Goal: Task Accomplishment & Management: Use online tool/utility

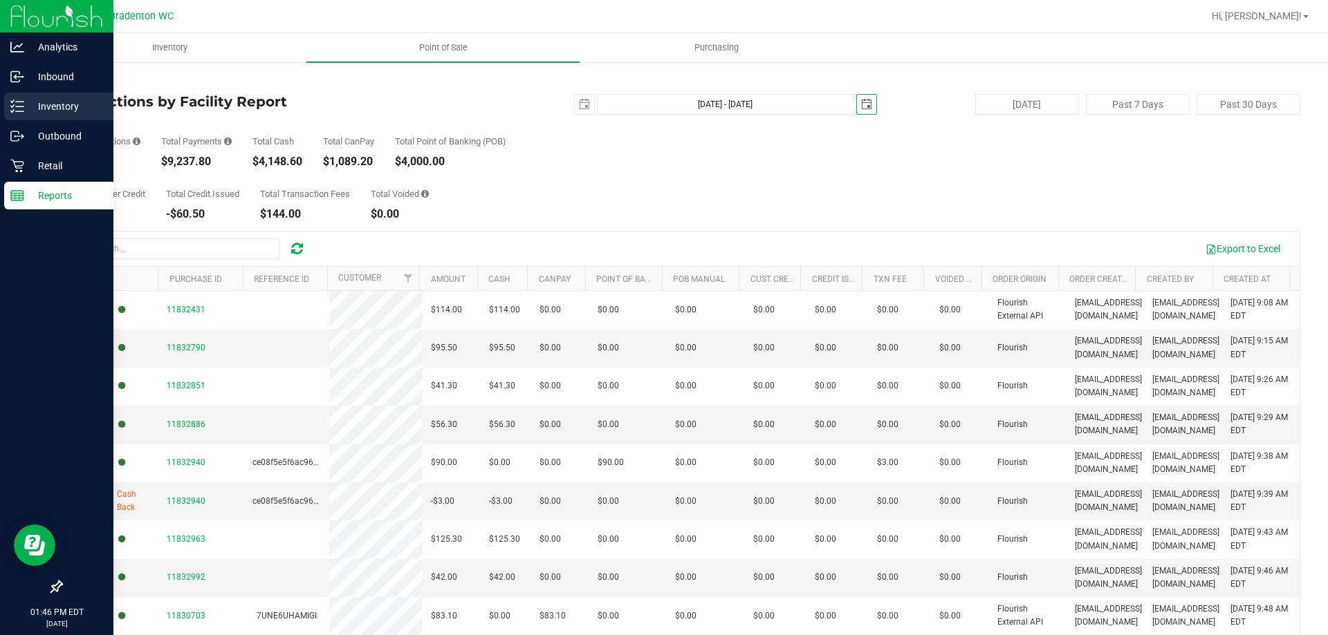
click at [67, 97] on div "Inventory" at bounding box center [58, 107] width 109 height 28
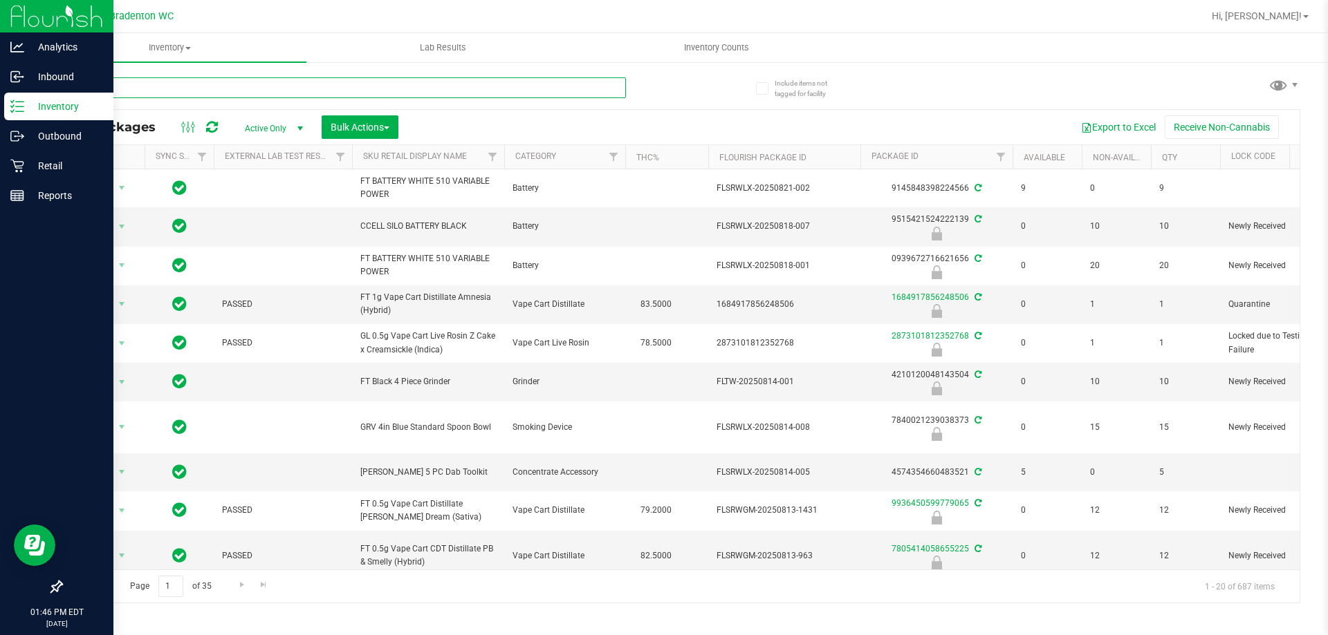
click at [185, 84] on input "text" at bounding box center [343, 87] width 565 height 21
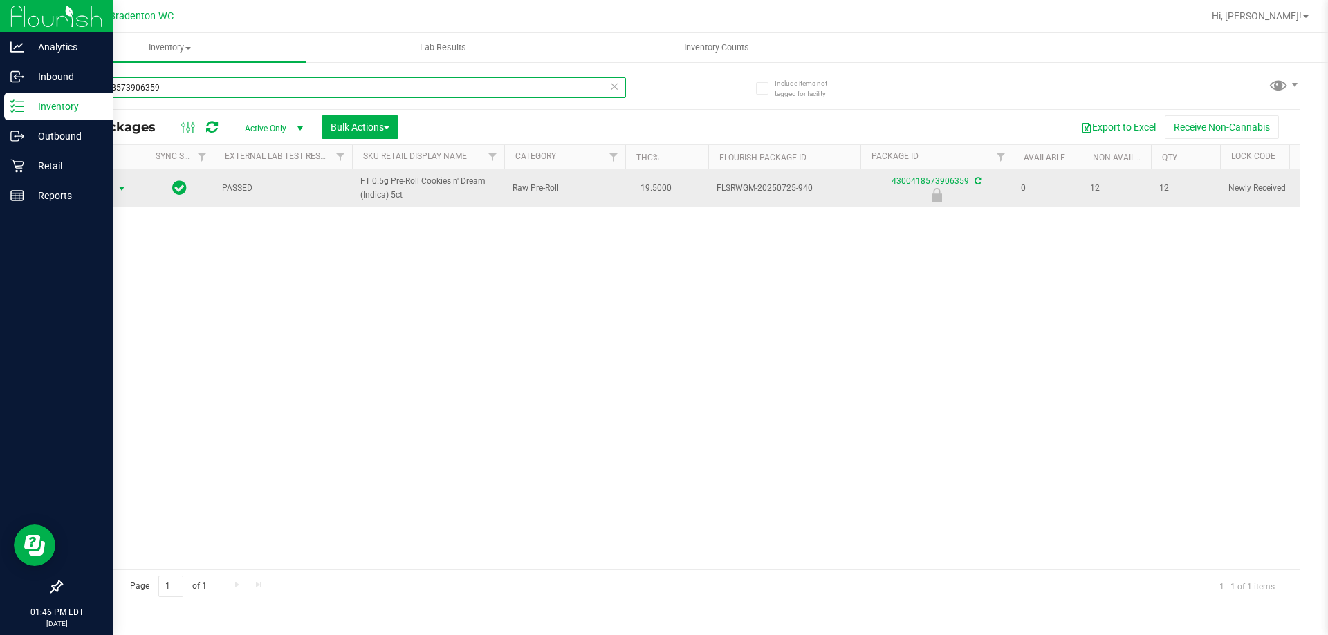
type input "4300418573906359"
click at [113, 189] on span "select" at bounding box center [121, 188] width 17 height 19
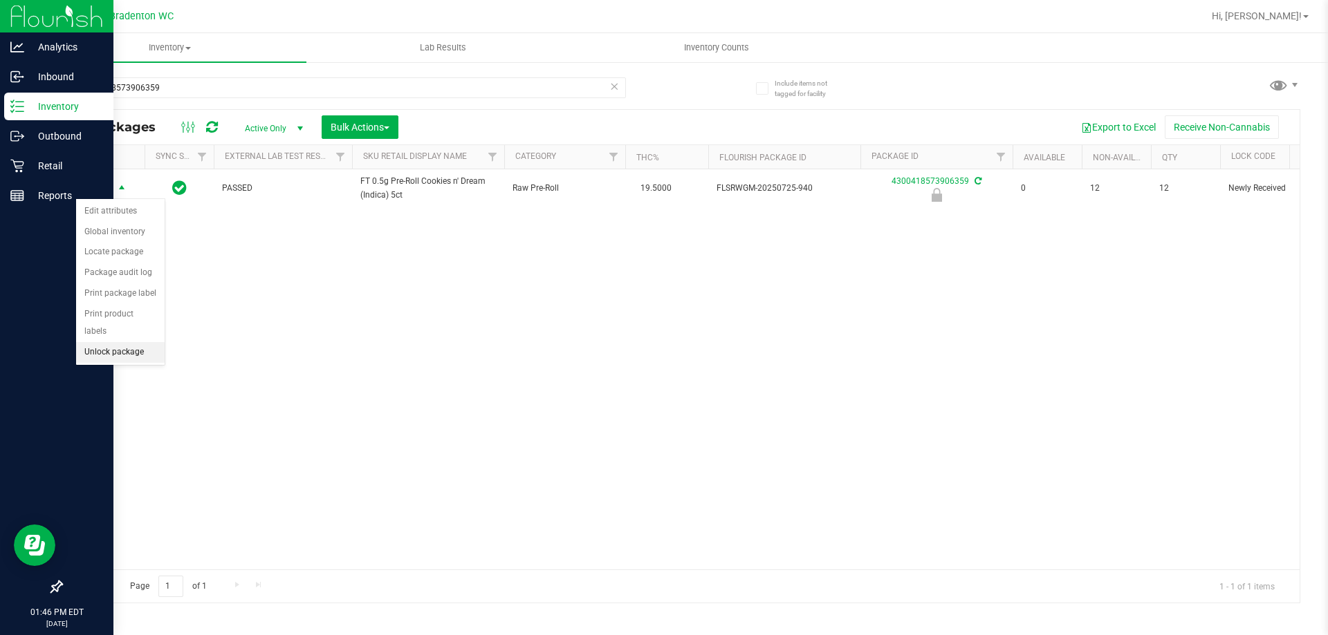
click at [110, 342] on li "Unlock package" at bounding box center [120, 352] width 89 height 21
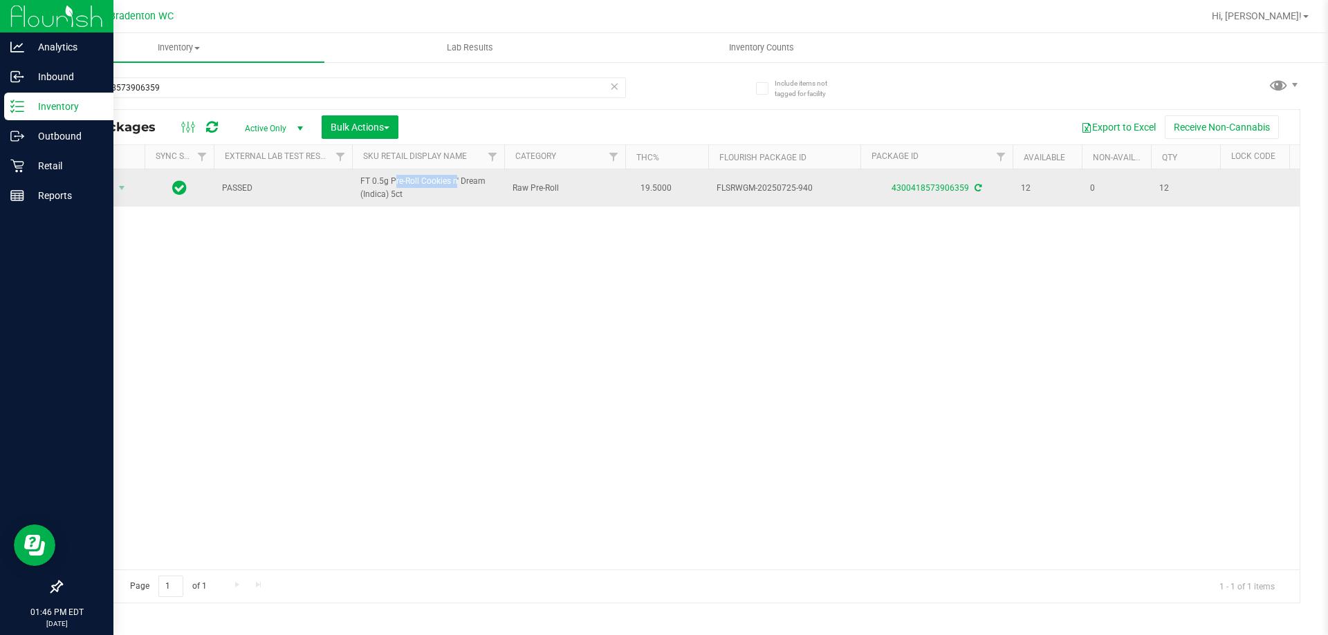
drag, startPoint x: 422, startPoint y: 180, endPoint x: 353, endPoint y: 187, distance: 68.8
click at [353, 187] on td "FT 0.5g Pre-Roll Cookies n' Dream (Indica) 5ct" at bounding box center [428, 187] width 152 height 37
copy span "FT 0.5g Pre-Roll"
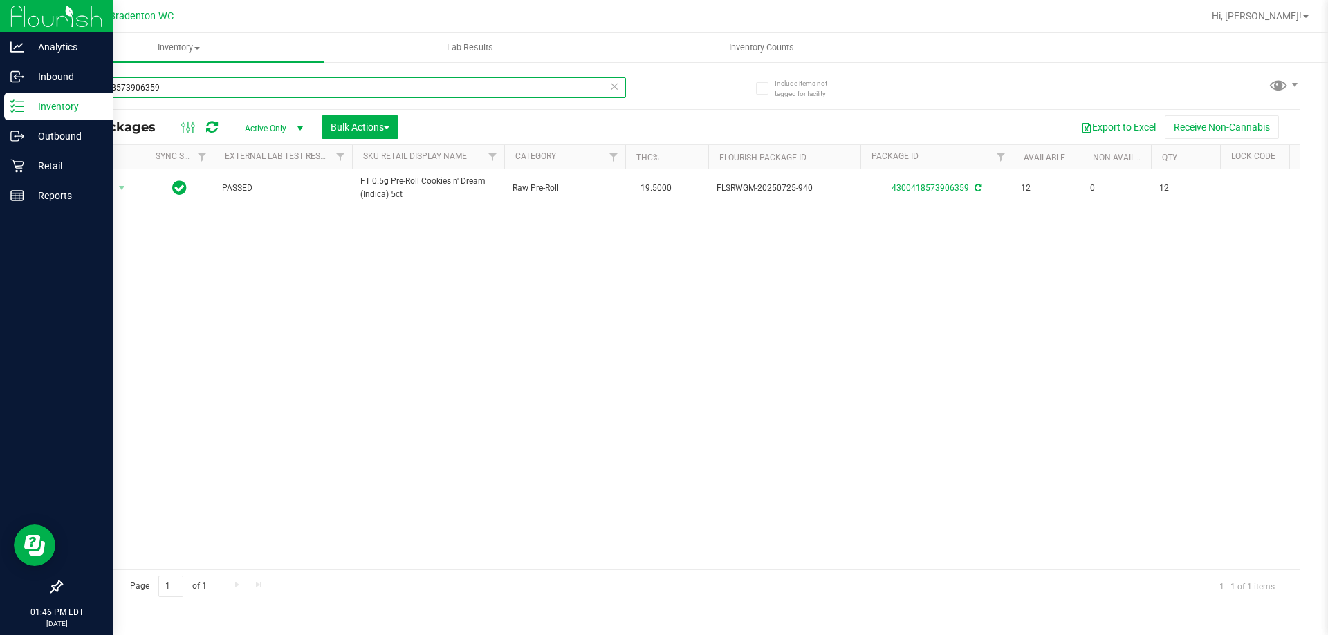
click at [267, 80] on input "4300418573906359" at bounding box center [343, 87] width 565 height 21
type input "4"
paste input "FT 0.5g Pre-Roll"
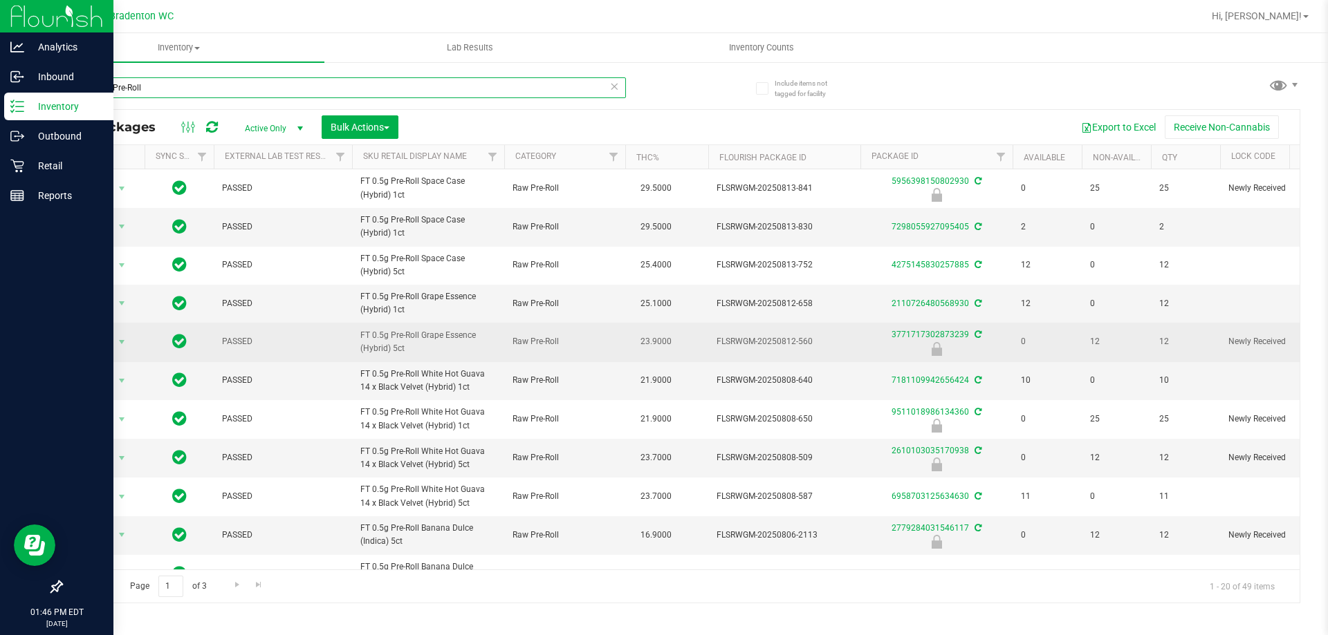
type input "FT 0.5g Pre-Roll"
drag, startPoint x: 422, startPoint y: 346, endPoint x: 359, endPoint y: 339, distance: 63.3
click at [359, 339] on td "FT 0.5g Pre-Roll Grape Essence (Hybrid) 5ct" at bounding box center [428, 342] width 152 height 39
copy span "FT 0.5g Pre-Roll Grape Essence (Hybrid) 5ct"
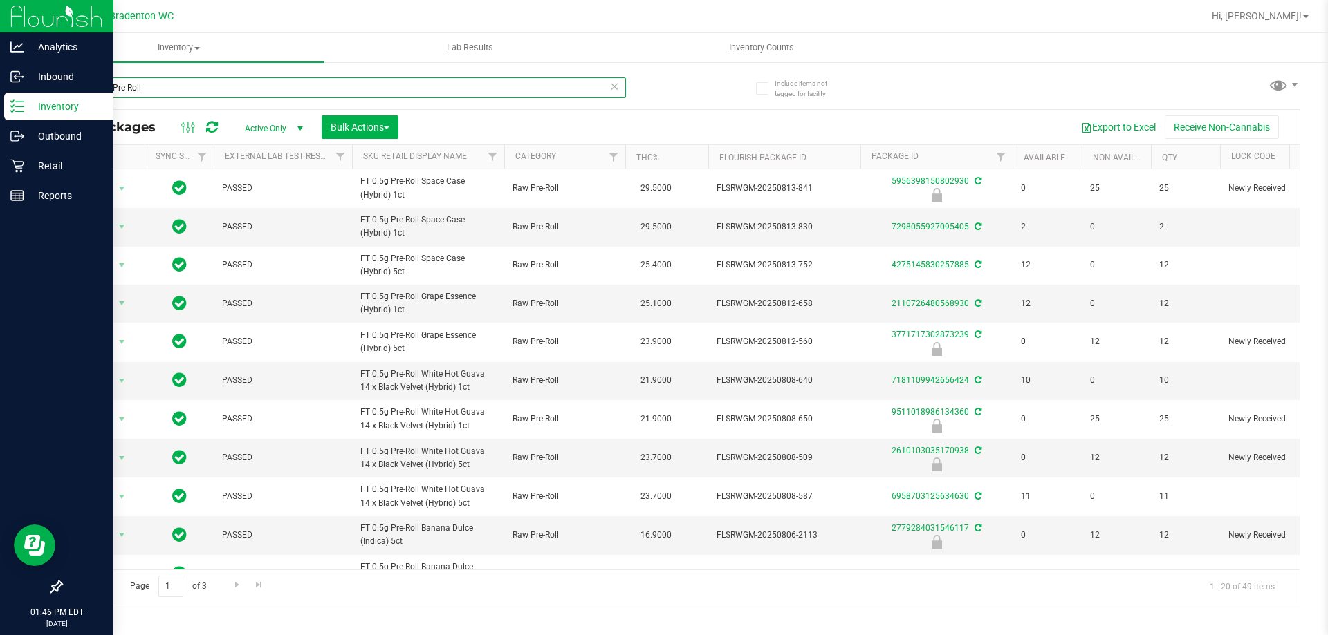
drag, startPoint x: 319, startPoint y: 82, endPoint x: 0, endPoint y: 96, distance: 319.1
click at [0, 96] on div "Analytics Inbound Inventory Outbound Retail Reports 01:46 PM EDT [DATE] 08/24 B…" at bounding box center [664, 317] width 1328 height 635
paste input "FT 0.5g Pre-Roll Grape Essence (Hybrid) 5ct"
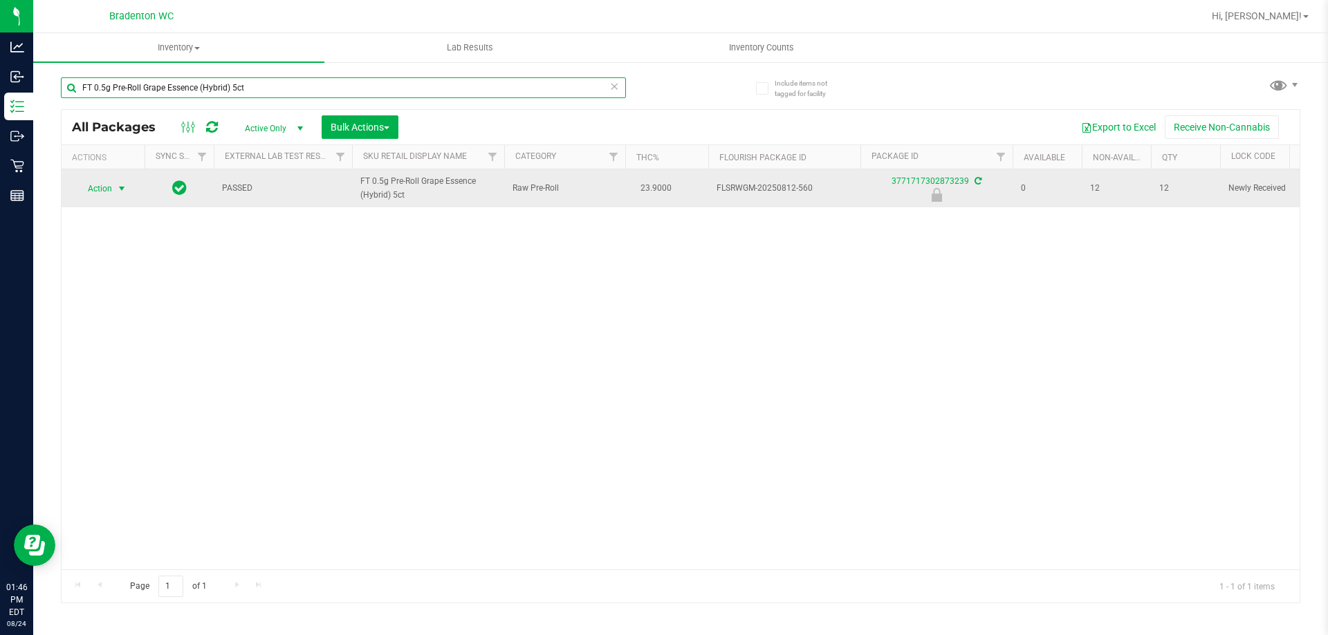
type input "FT 0.5g Pre-Roll Grape Essence (Hybrid) 5ct"
click at [109, 180] on span "Action" at bounding box center [93, 188] width 37 height 19
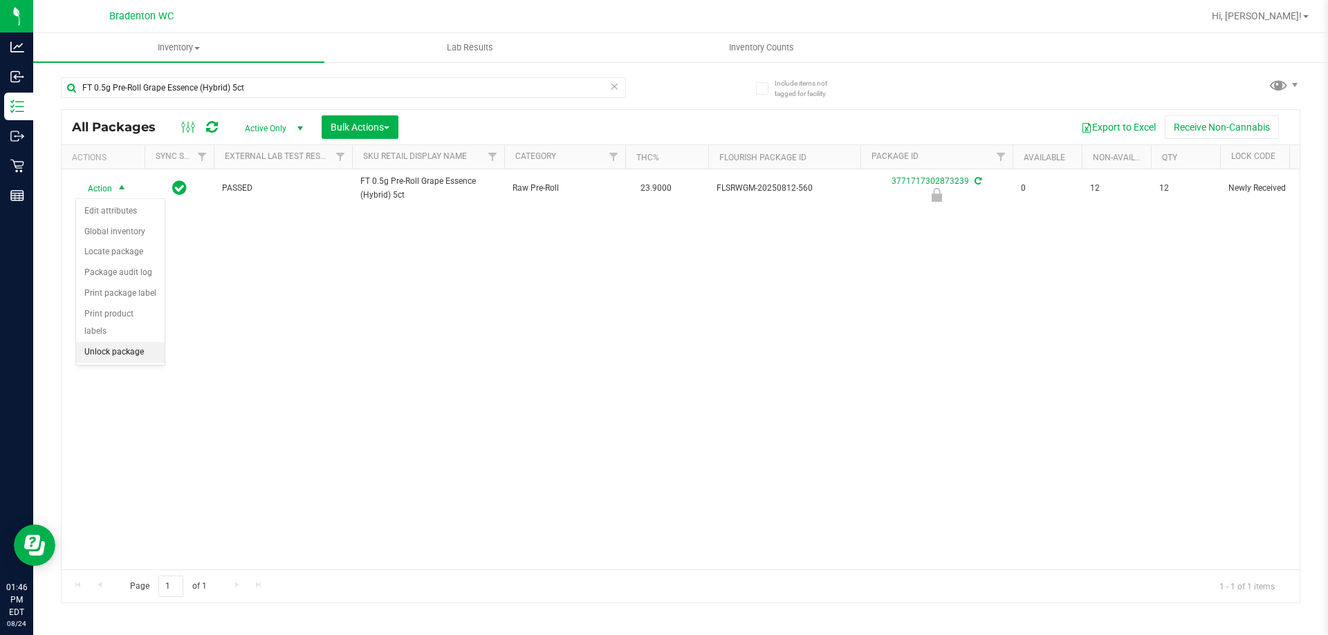
click at [88, 342] on li "Unlock package" at bounding box center [120, 352] width 89 height 21
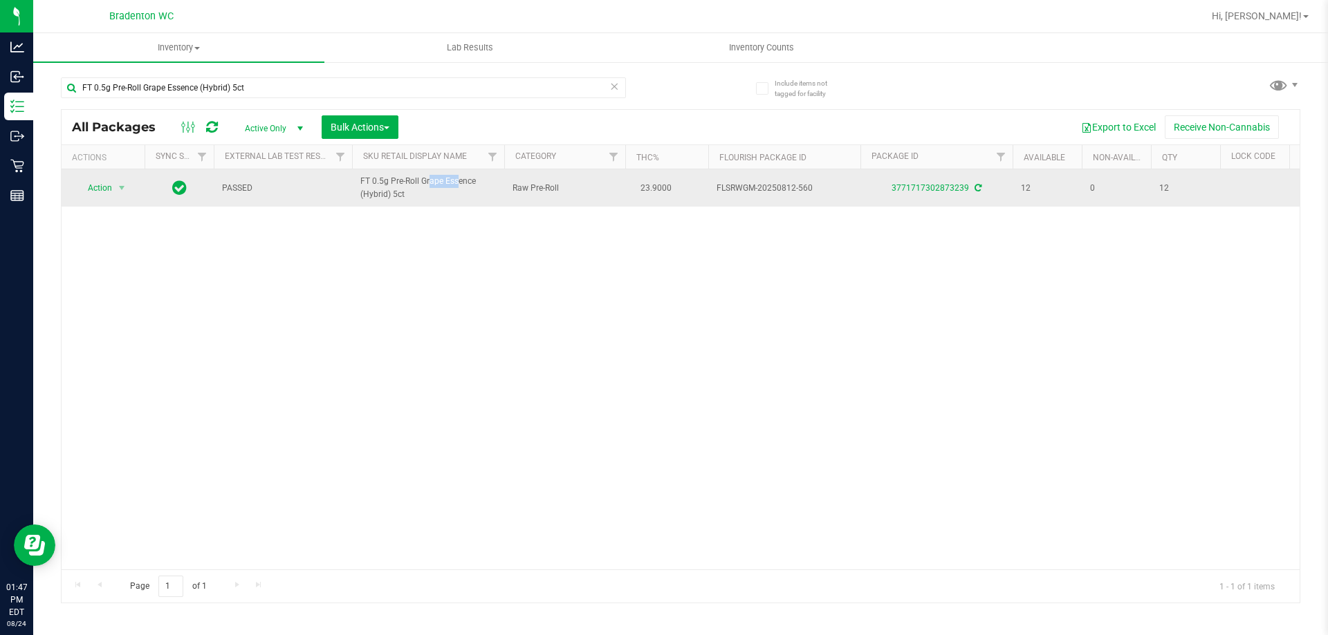
drag, startPoint x: 420, startPoint y: 180, endPoint x: 400, endPoint y: 181, distance: 20.8
click at [400, 181] on span "FT 0.5g Pre-Roll Grape Essence (Hybrid) 5ct" at bounding box center [428, 188] width 136 height 26
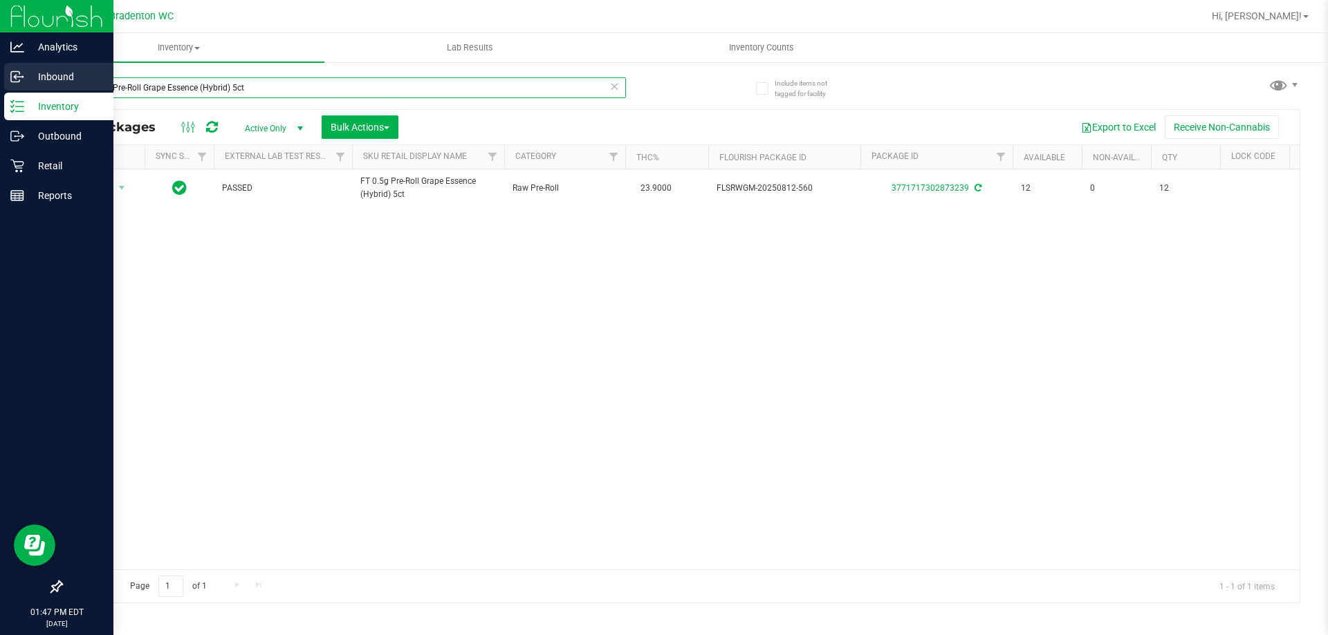
drag, startPoint x: 250, startPoint y: 85, endPoint x: 6, endPoint y: 82, distance: 244.1
click at [7, 82] on div "Analytics Inbound Inventory Outbound Retail Reports 01:47 PM EDT [DATE] 08/24 B…" at bounding box center [664, 317] width 1328 height 635
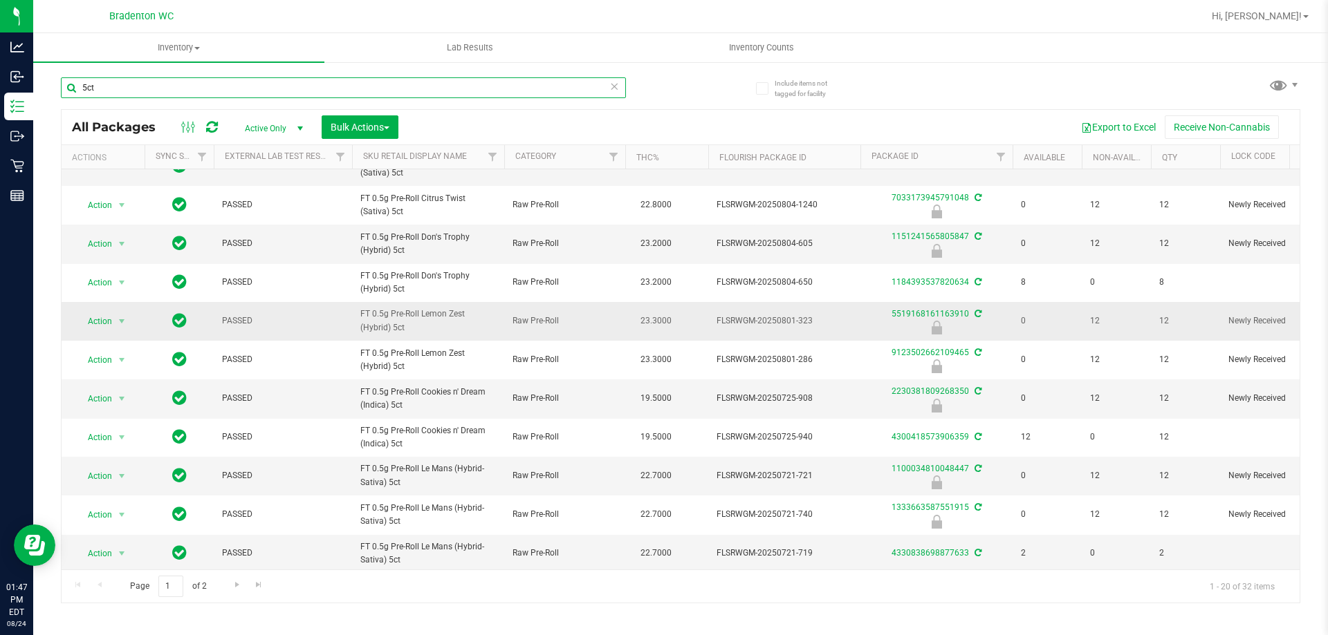
scroll to position [382, 0]
type input "5ct"
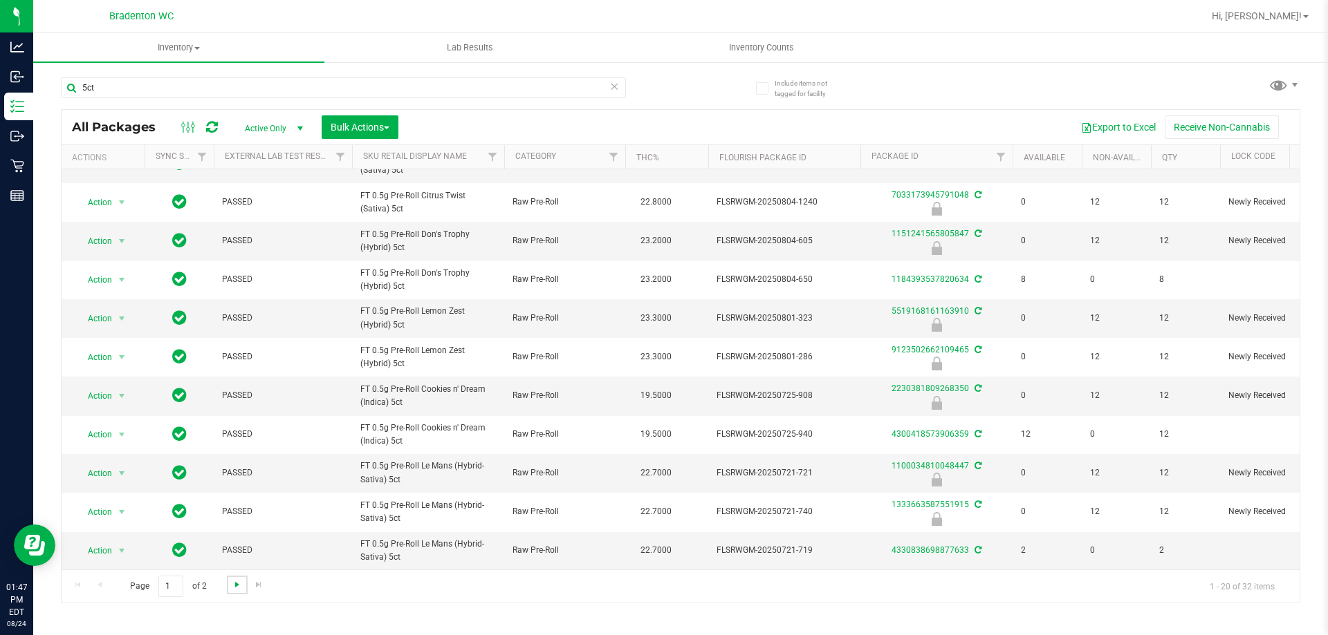
click at [233, 584] on span "Go to the next page" at bounding box center [237, 584] width 11 height 11
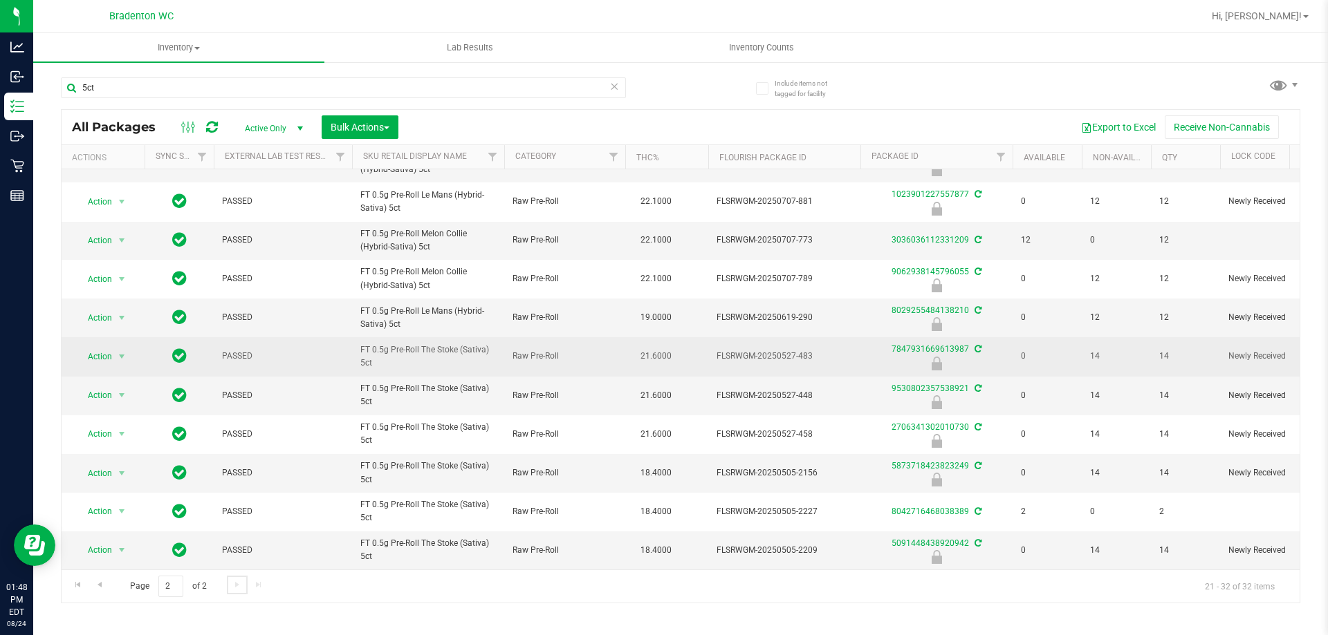
scroll to position [75, 0]
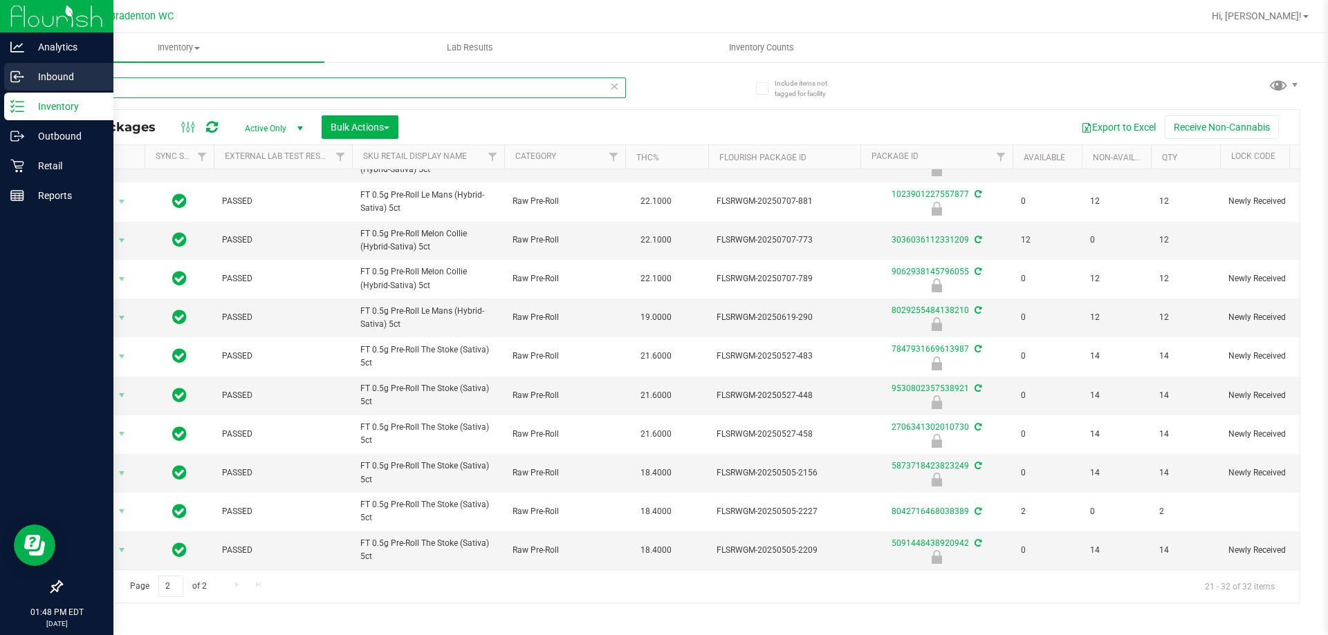
drag, startPoint x: 147, startPoint y: 78, endPoint x: 0, endPoint y: 78, distance: 147.3
click at [0, 78] on div "Analytics Inbound Inventory Outbound Retail Reports 01:48 PM EDT [DATE] 08/24 B…" at bounding box center [664, 317] width 1328 height 635
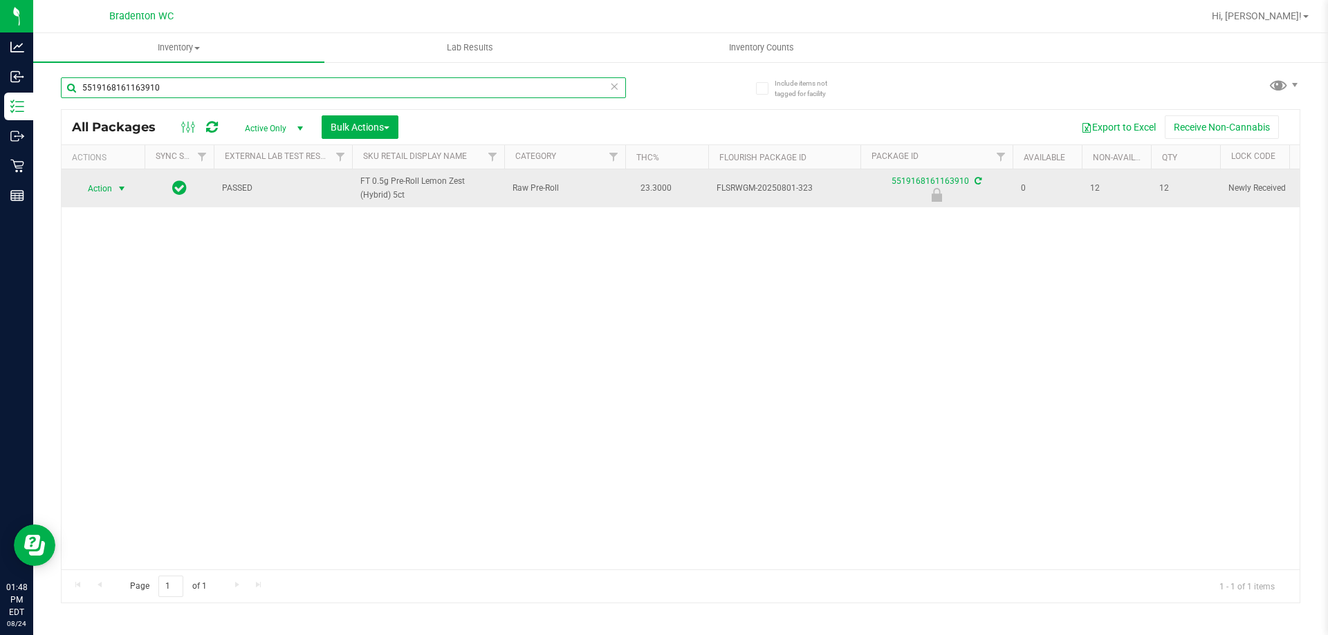
type input "5519168161163910"
click at [107, 185] on span "Action" at bounding box center [93, 188] width 37 height 19
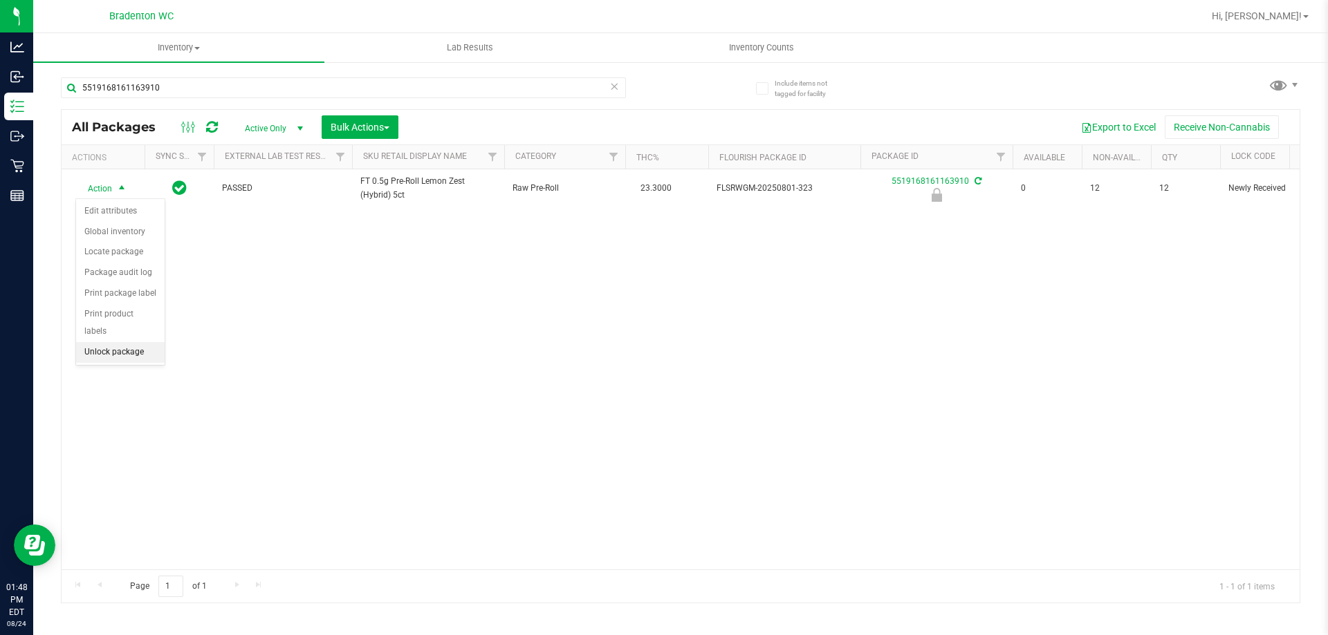
click at [101, 342] on li "Unlock package" at bounding box center [120, 352] width 89 height 21
